Goal: Task Accomplishment & Management: Manage account settings

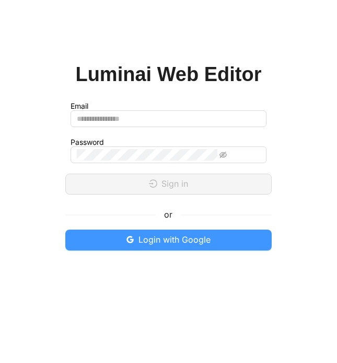
click at [155, 239] on span "Login with Google" at bounding box center [174, 239] width 72 height 13
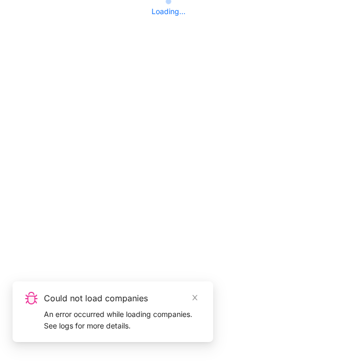
click at [114, 319] on div "An error occurred while loading companies. See logs for more details." at bounding box center [122, 319] width 157 height 23
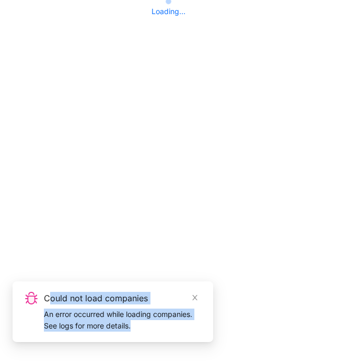
drag, startPoint x: 140, startPoint y: 331, endPoint x: 48, endPoint y: 295, distance: 98.8
click at [48, 295] on div "Could not load companies An error occurred while loading companies. See logs fo…" at bounding box center [113, 312] width 176 height 40
copy div "ould not load companies An error occurred while loading companies. See logs for…"
